Goal: Find specific page/section: Find specific page/section

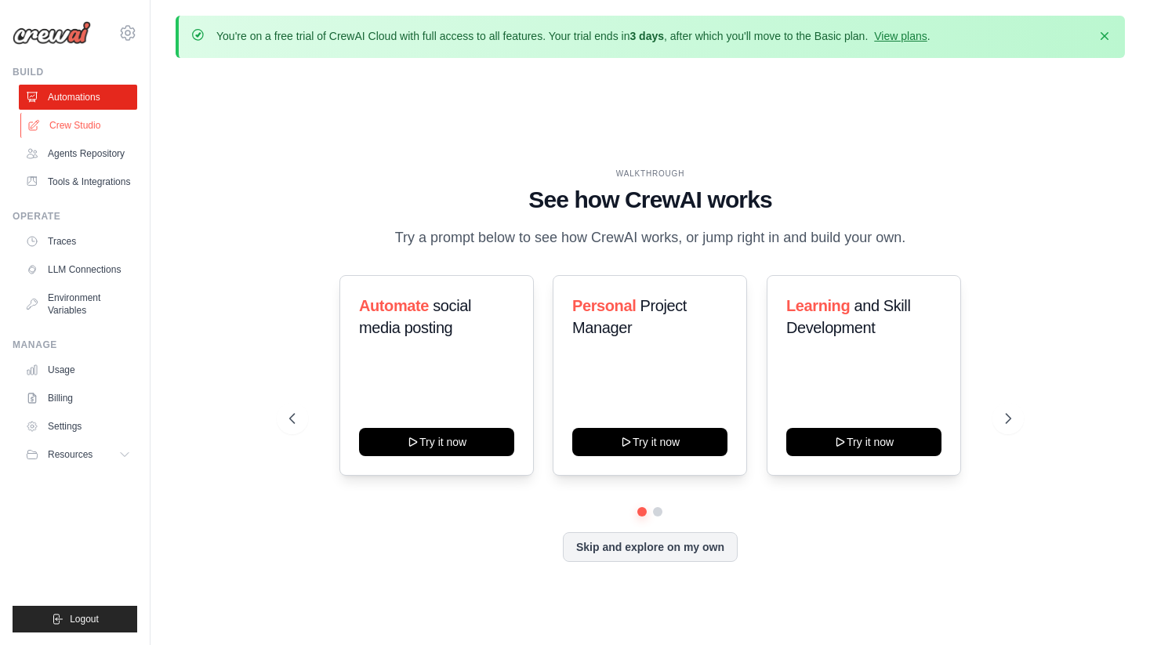
click at [45, 124] on link "Crew Studio" at bounding box center [79, 125] width 118 height 25
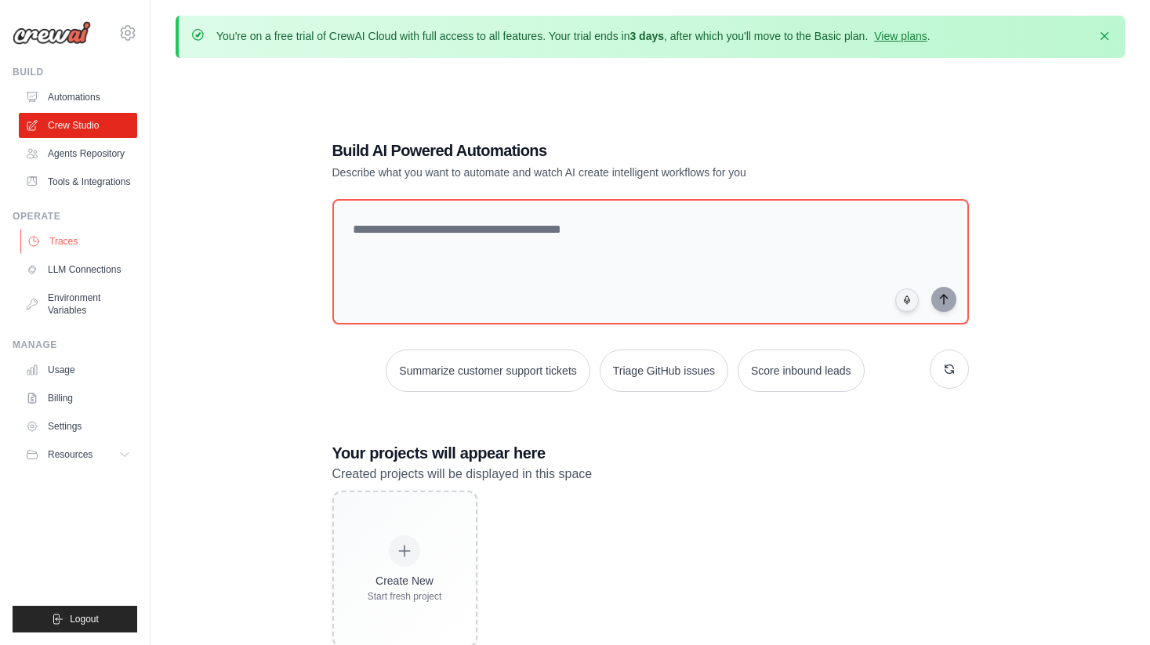
click at [64, 237] on link "Traces" at bounding box center [79, 241] width 118 height 25
